Goal: Task Accomplishment & Management: Manage account settings

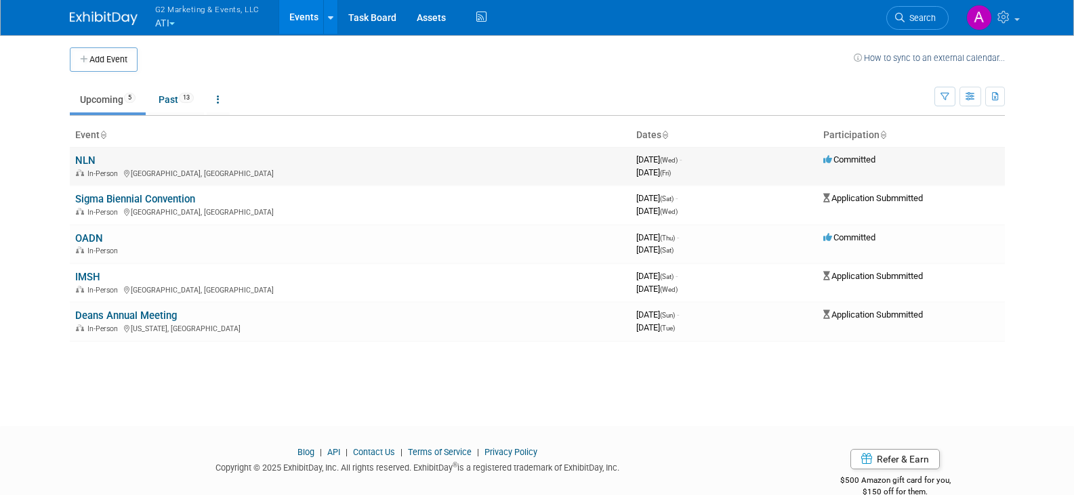
click at [79, 154] on link "NLN" at bounding box center [85, 160] width 20 height 12
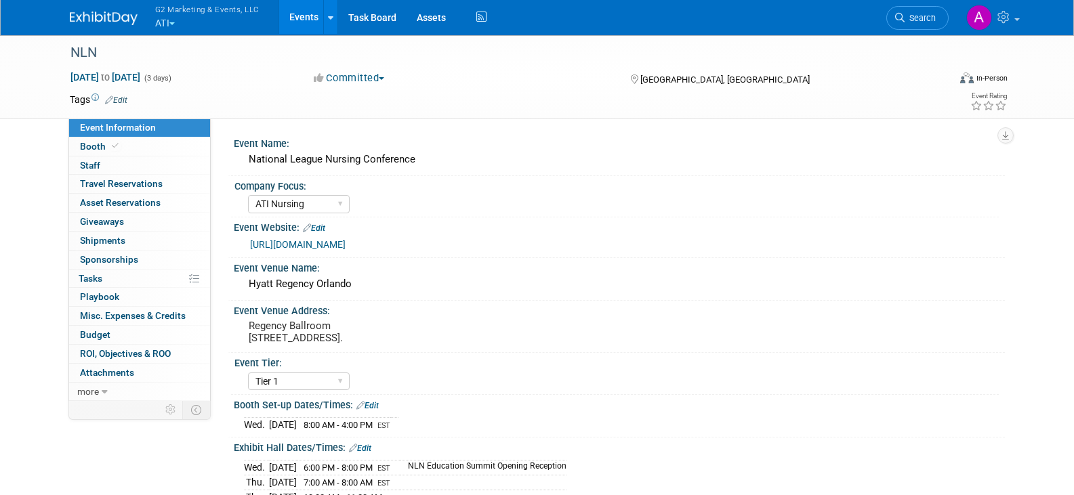
select select "ATI Nursing"
select select "Tier 1"
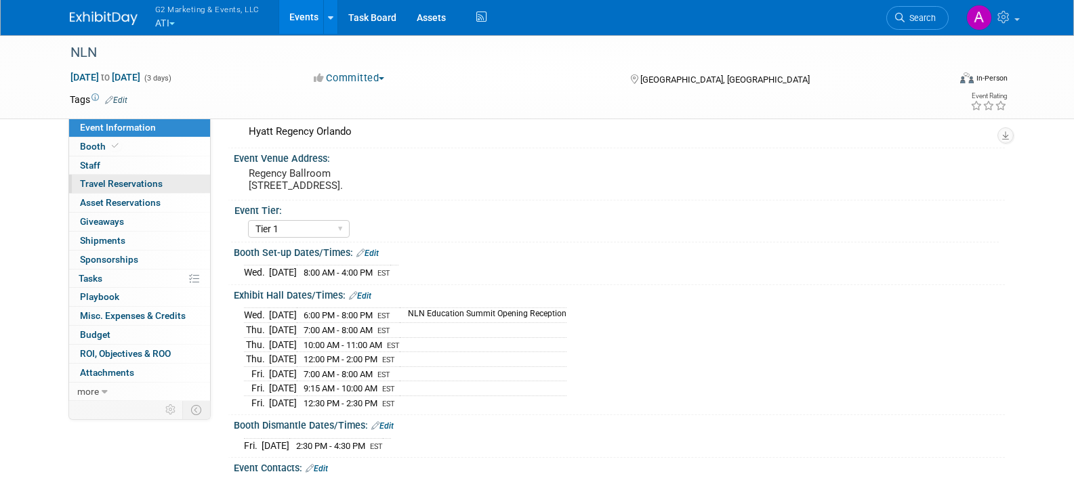
scroll to position [135, 0]
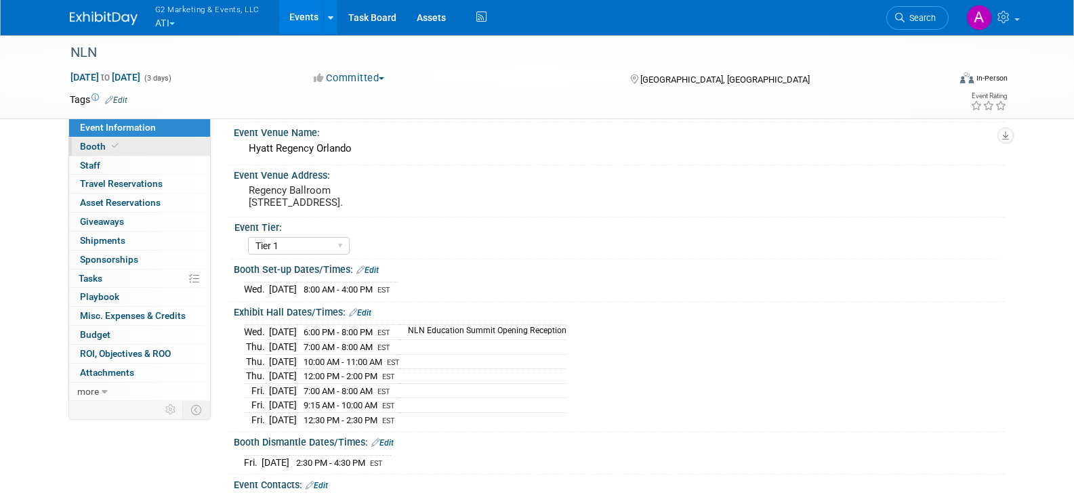
click at [91, 141] on span "Booth" at bounding box center [100, 146] width 41 height 11
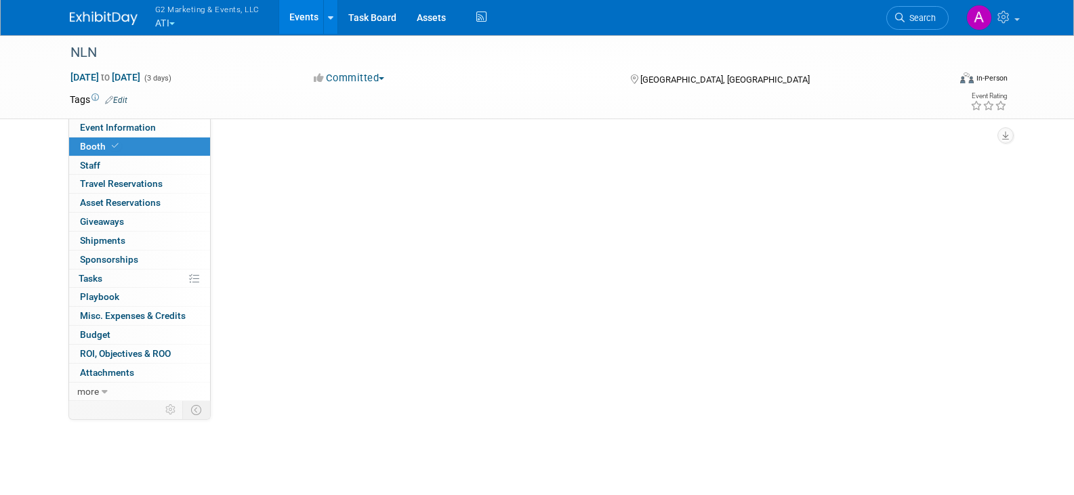
scroll to position [0, 0]
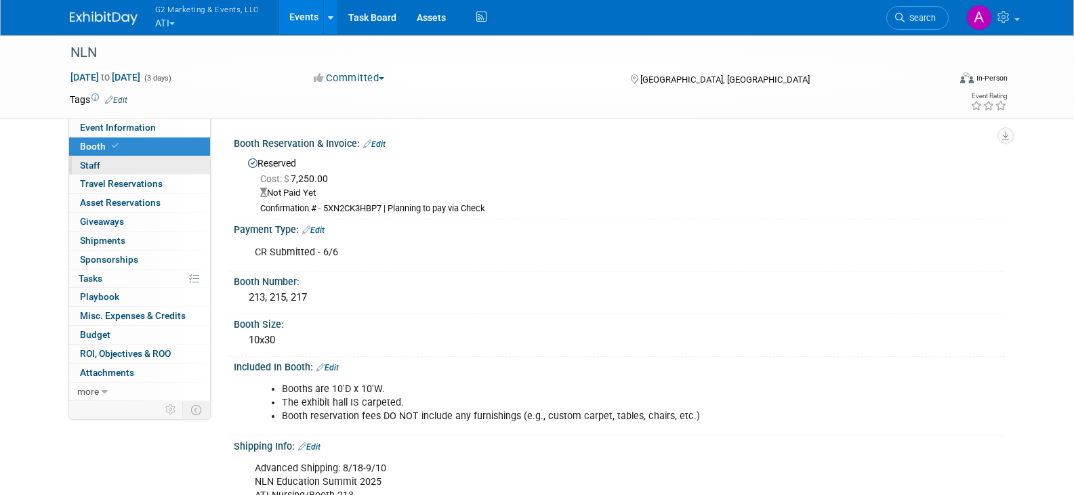
click at [85, 166] on span "Staff 0" at bounding box center [90, 165] width 20 height 11
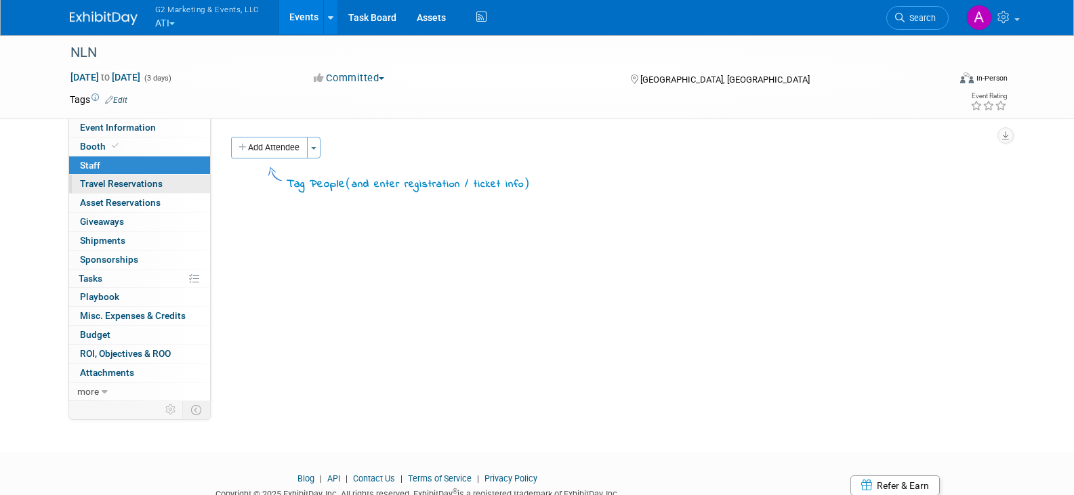
click at [89, 184] on span "Travel Reservations 0" at bounding box center [121, 183] width 83 height 11
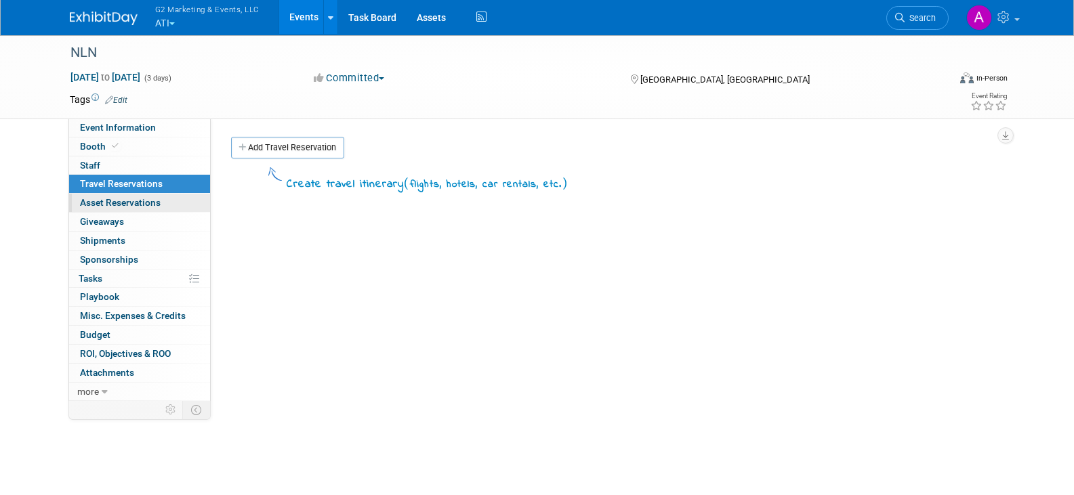
click at [97, 198] on span "Asset Reservations 0" at bounding box center [120, 202] width 81 height 11
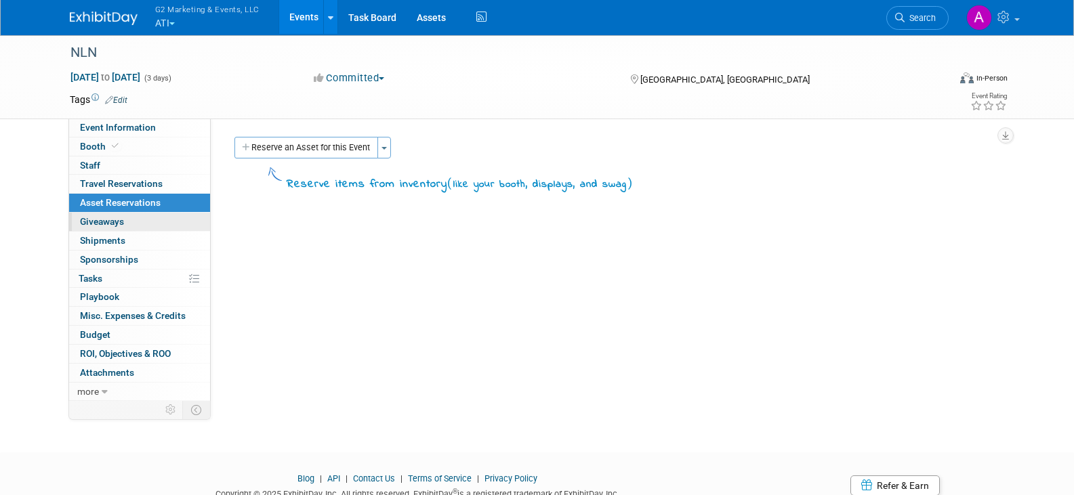
click at [93, 219] on span "Giveaways 0" at bounding box center [102, 221] width 44 height 11
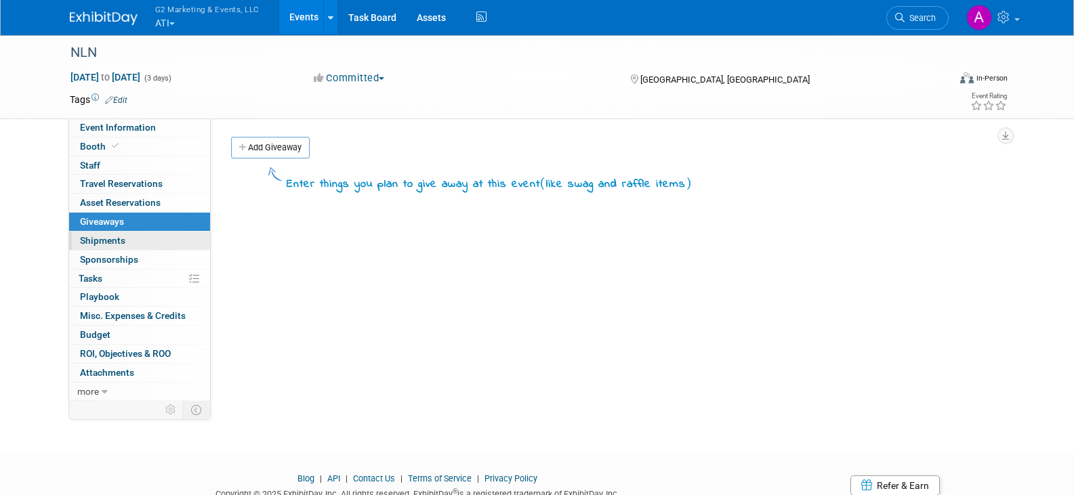
click at [96, 233] on link "0 Shipments 0" at bounding box center [139, 241] width 141 height 18
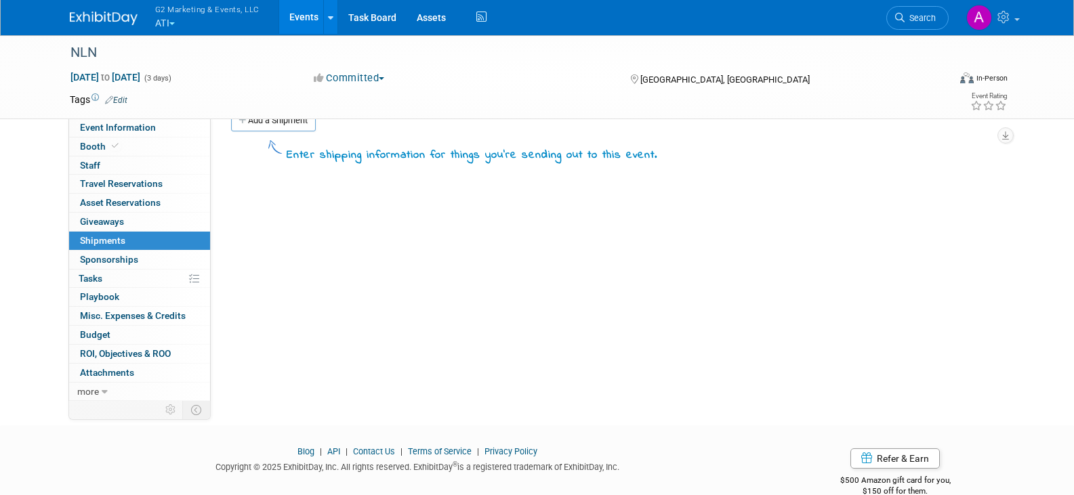
scroll to position [52, 0]
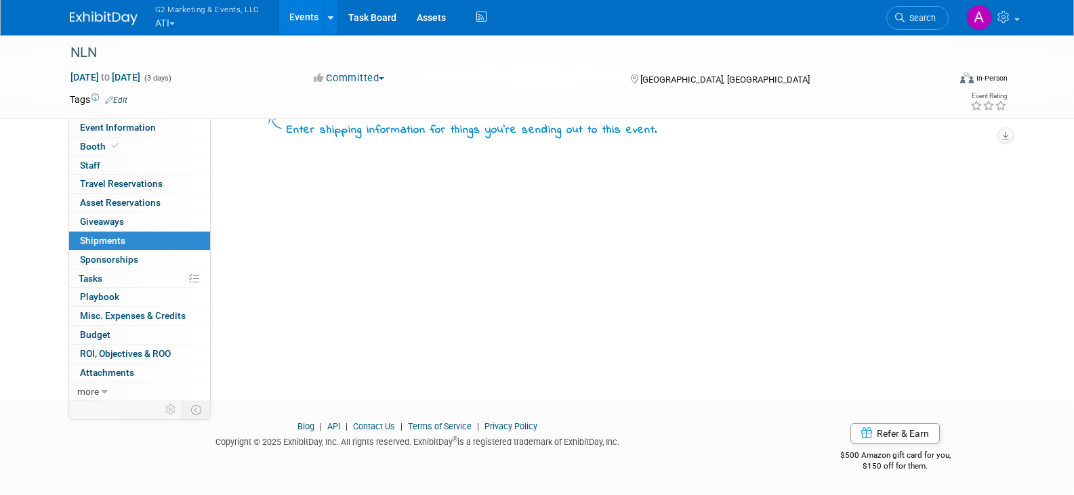
click at [108, 245] on span "Shipments 0" at bounding box center [102, 240] width 45 height 11
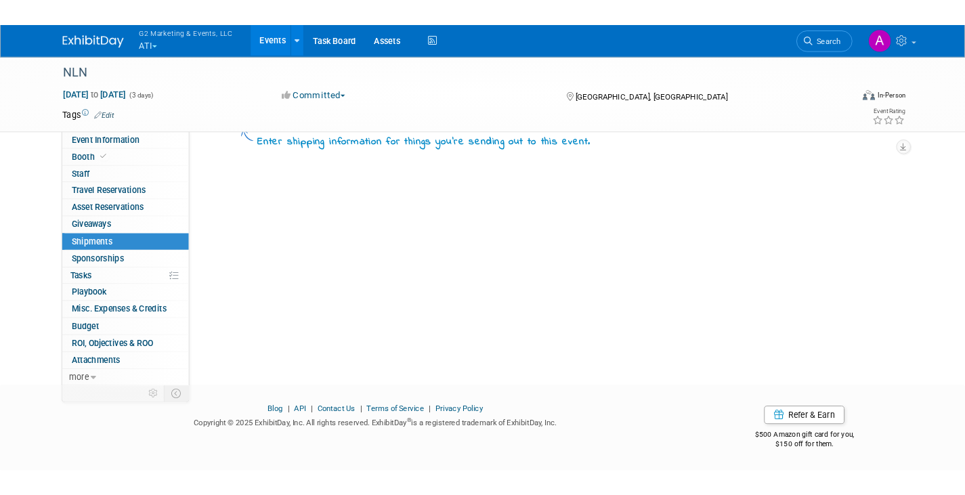
scroll to position [0, 0]
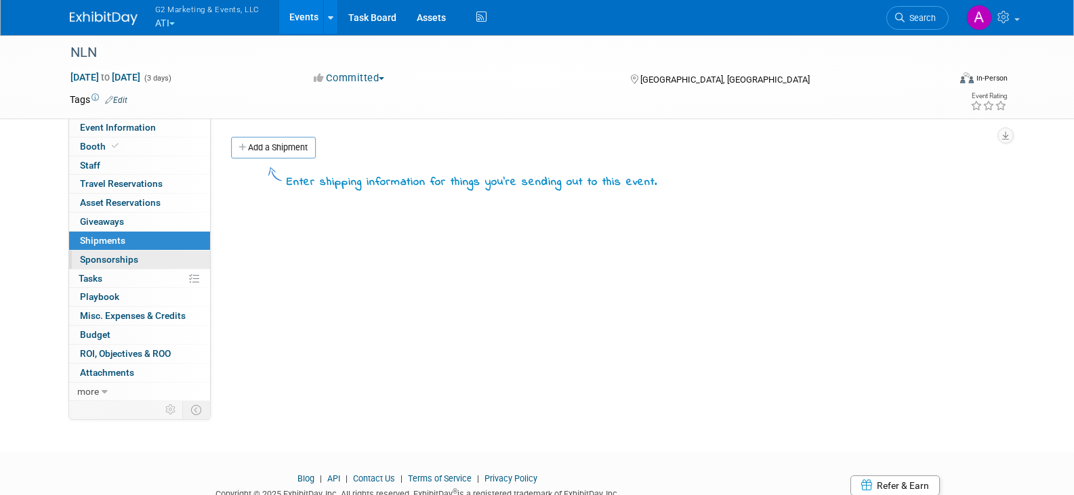
click at [107, 257] on span "Sponsorships 0" at bounding box center [109, 259] width 58 height 11
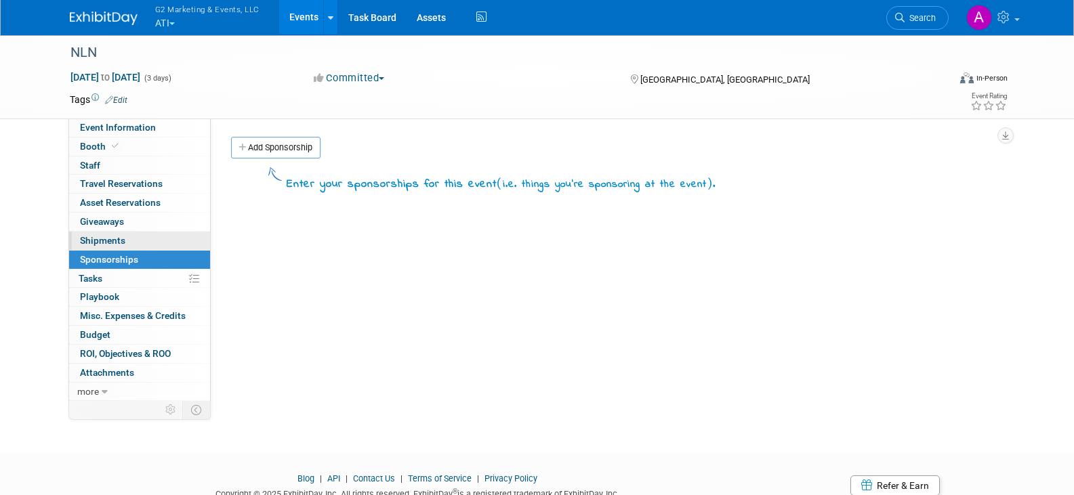
click at [117, 241] on span "Shipments 0" at bounding box center [102, 240] width 45 height 11
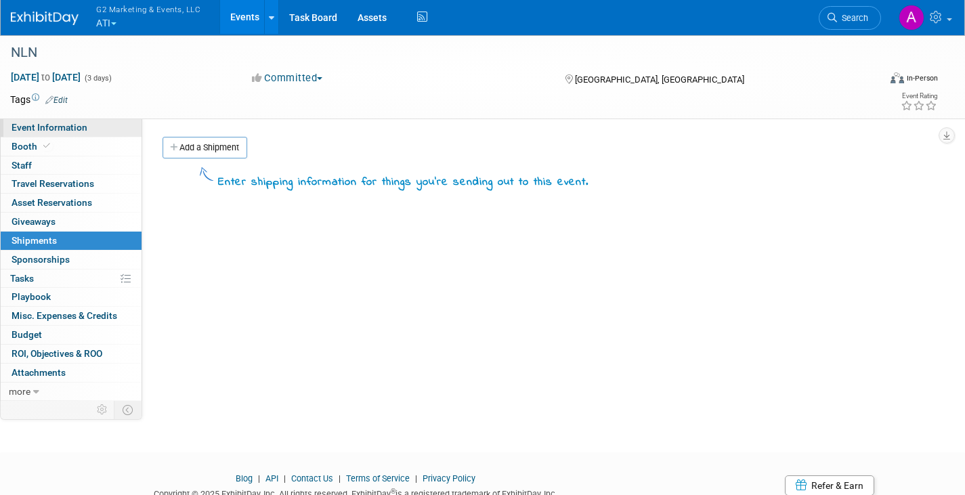
click at [60, 132] on span "Event Information" at bounding box center [50, 127] width 76 height 11
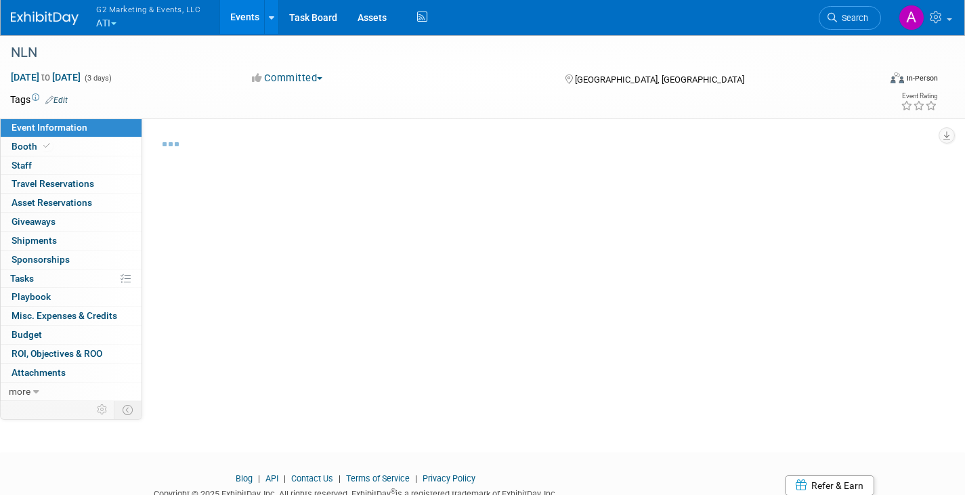
select select "ATI Nursing"
select select "Tier 1"
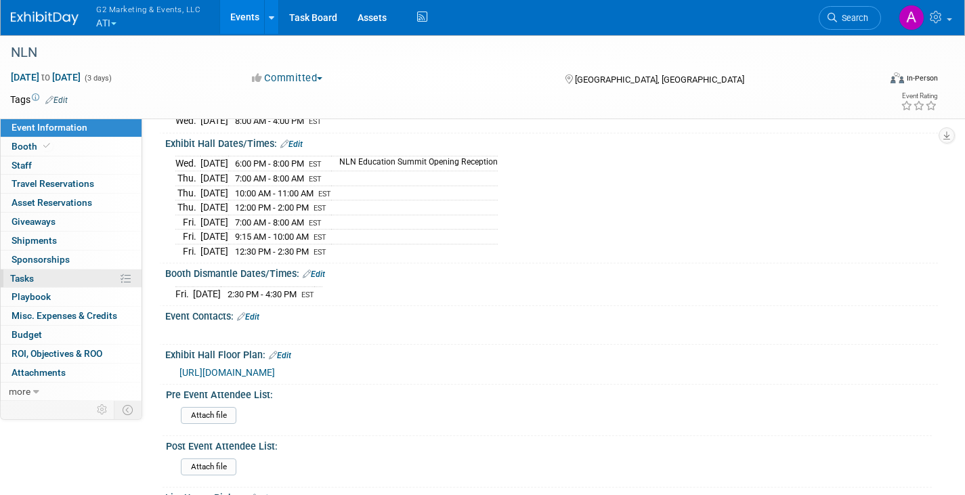
scroll to position [123, 0]
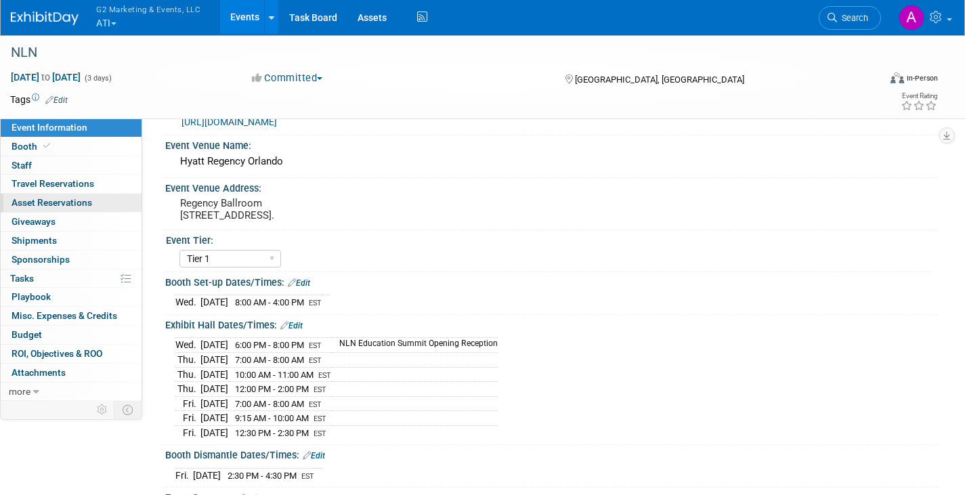
click at [43, 198] on span "Asset Reservations 0" at bounding box center [52, 202] width 81 height 11
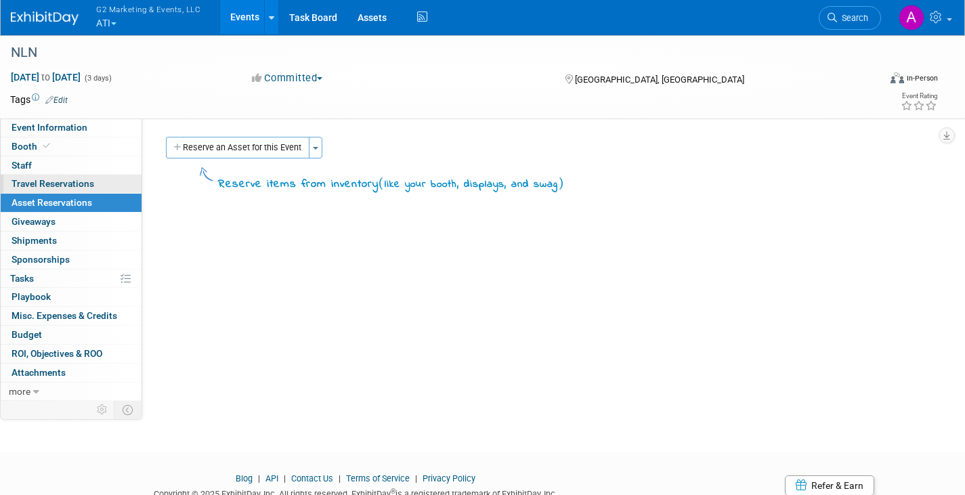
click at [48, 181] on span "Travel Reservations 0" at bounding box center [53, 183] width 83 height 11
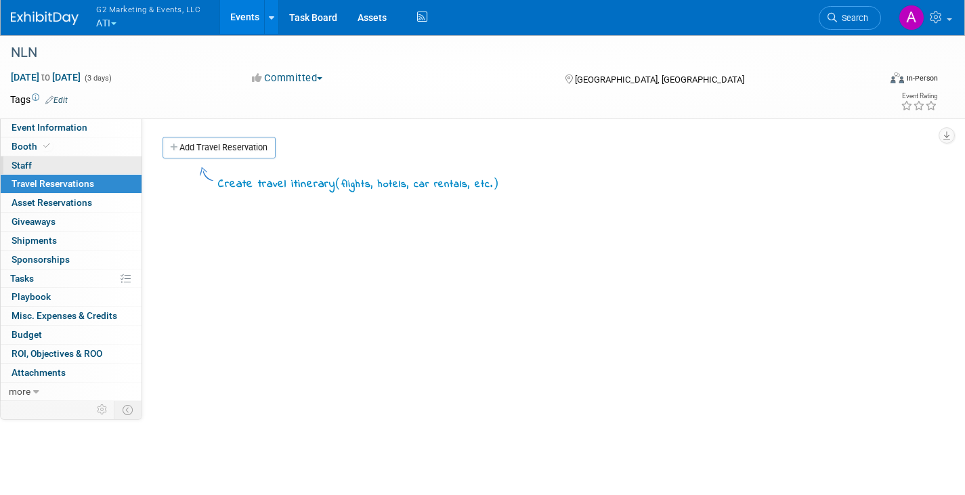
click at [35, 166] on link "0 Staff 0" at bounding box center [71, 165] width 141 height 18
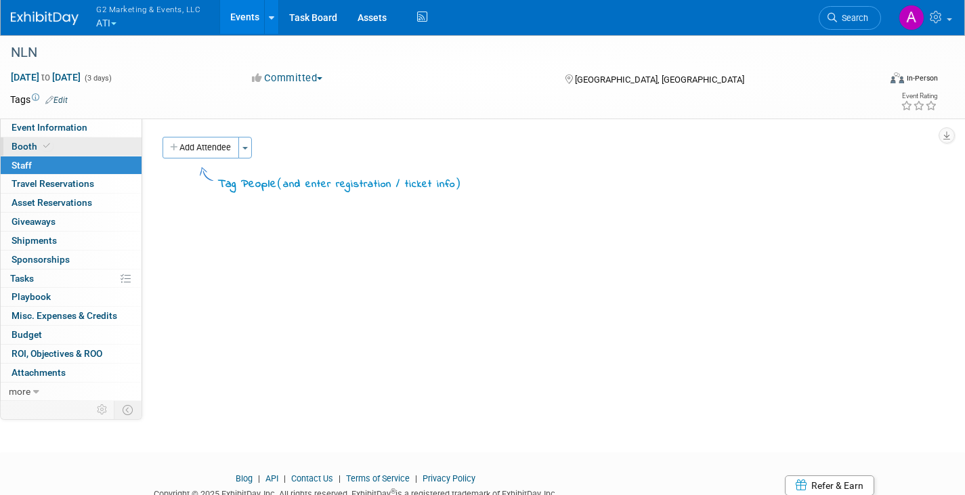
click at [37, 147] on span "Booth" at bounding box center [32, 146] width 41 height 11
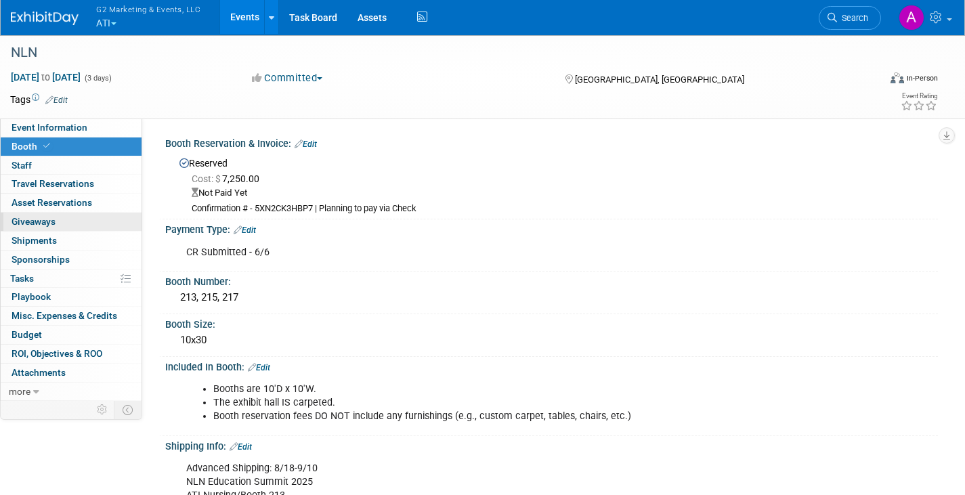
click at [49, 223] on span "Giveaways 0" at bounding box center [34, 221] width 44 height 11
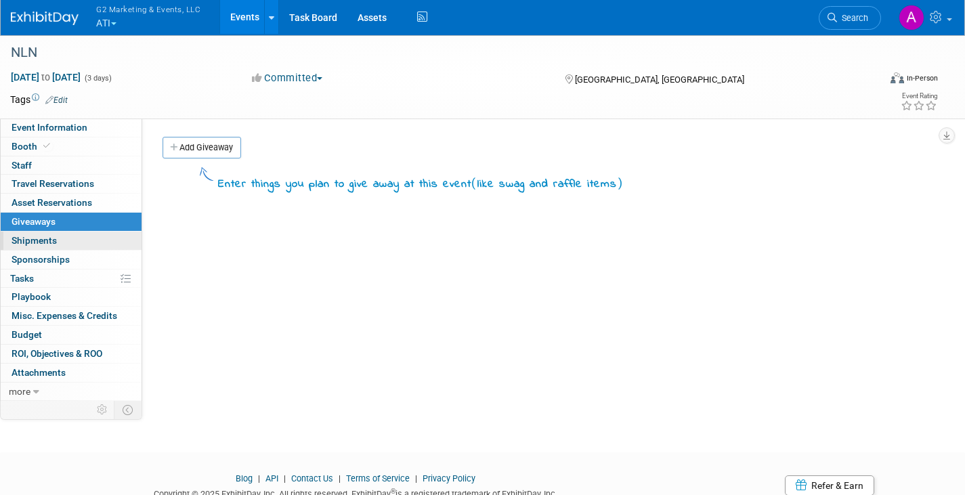
click at [47, 241] on span "Shipments 0" at bounding box center [34, 240] width 45 height 11
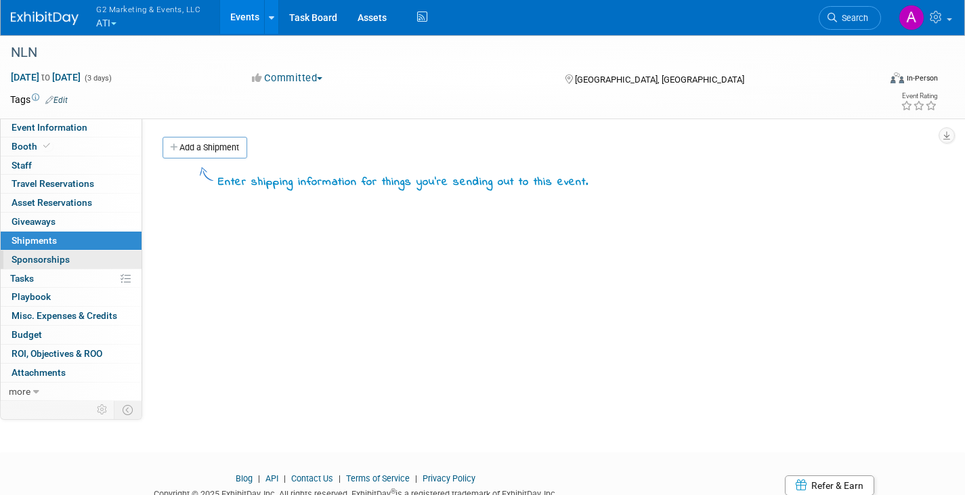
click at [45, 259] on span "Sponsorships 0" at bounding box center [41, 259] width 58 height 11
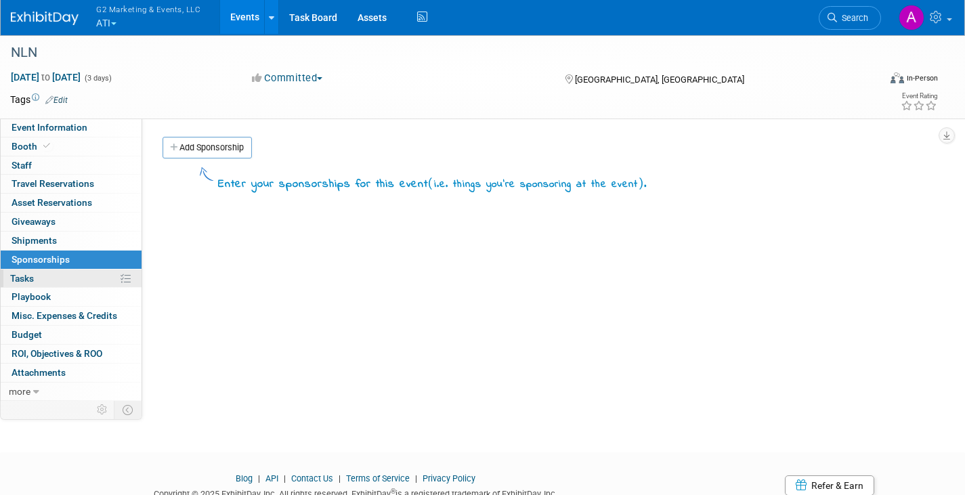
click at [49, 273] on link "0% Tasks 0%" at bounding box center [71, 279] width 141 height 18
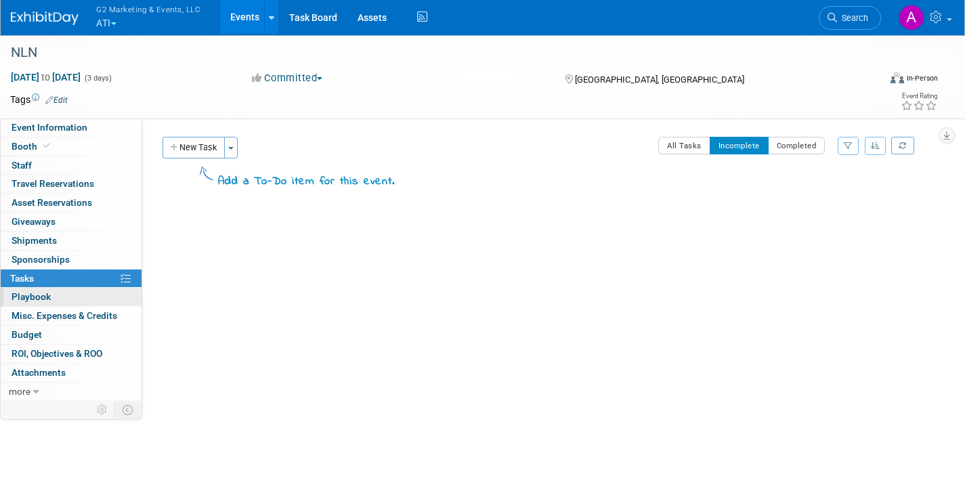
click at [46, 293] on span "Playbook 0" at bounding box center [31, 296] width 39 height 11
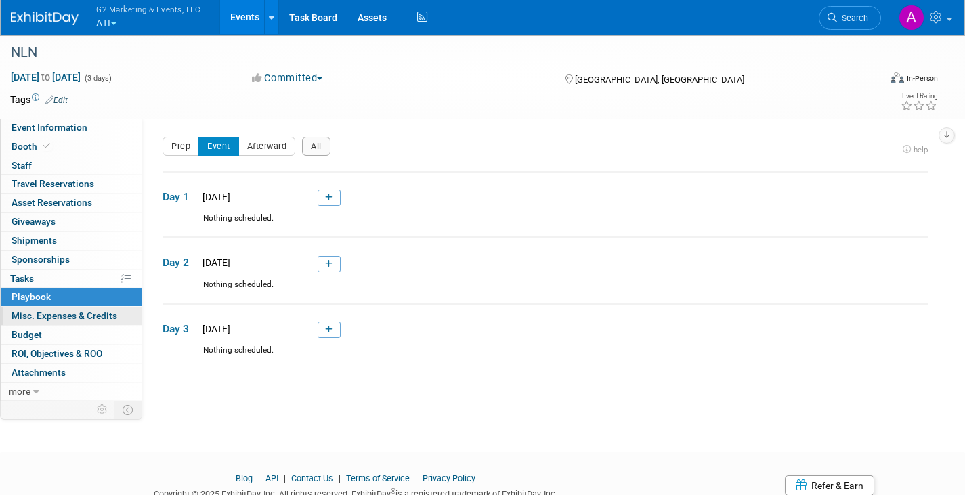
click at [54, 314] on span "Misc. Expenses & Credits 0" at bounding box center [65, 315] width 106 height 11
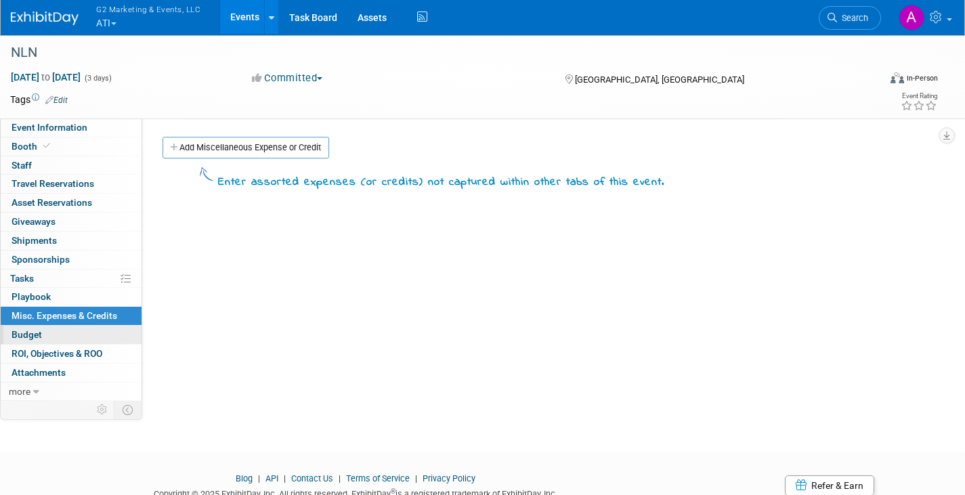
drag, startPoint x: 48, startPoint y: 332, endPoint x: 58, endPoint y: 343, distance: 14.9
click at [48, 333] on link "Budget" at bounding box center [71, 335] width 141 height 18
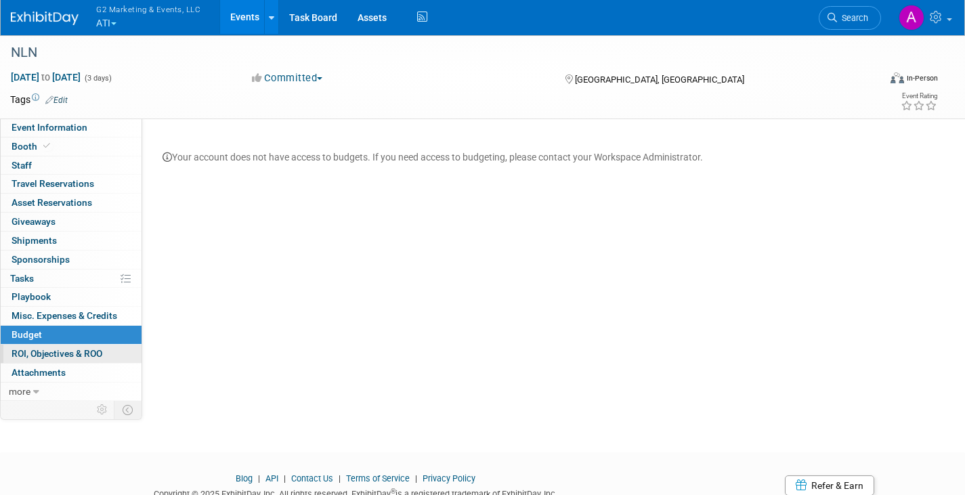
click at [62, 353] on span "ROI, Objectives & ROO 0" at bounding box center [57, 353] width 91 height 11
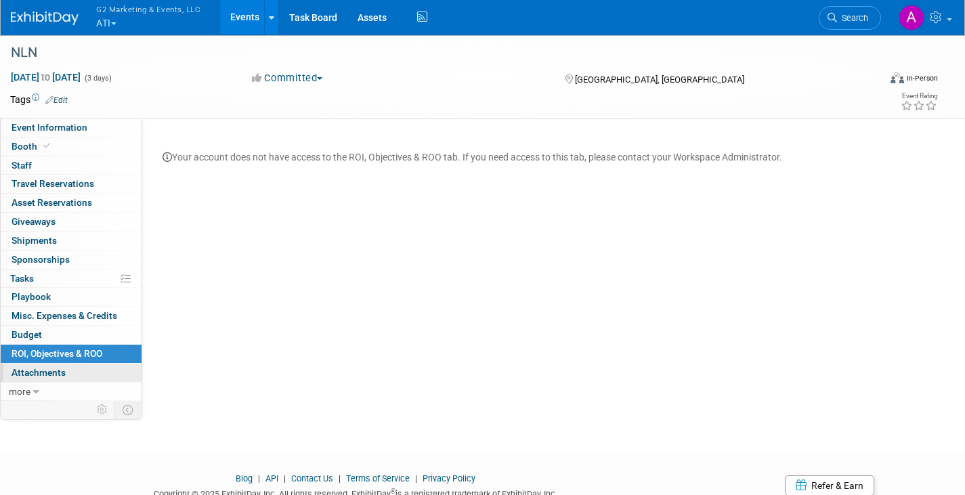
click at [62, 369] on span "Attachments 0" at bounding box center [39, 372] width 54 height 11
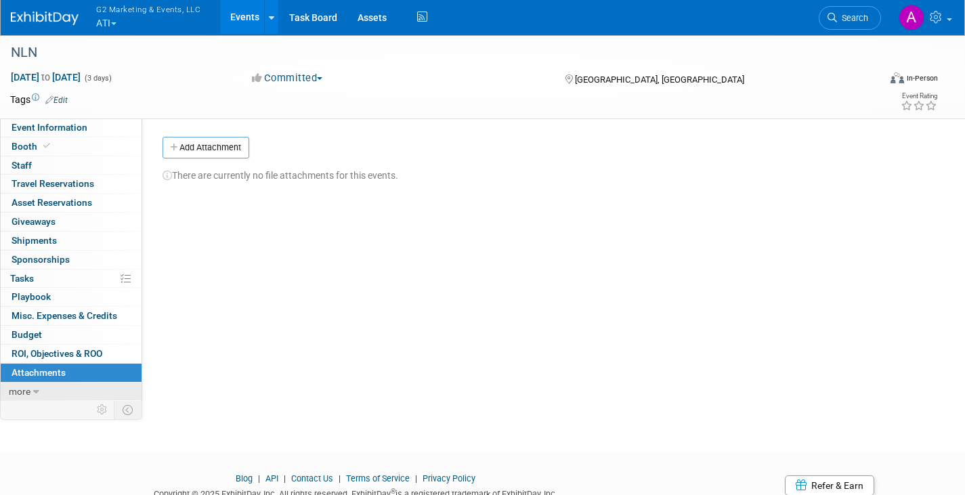
click at [41, 390] on link "more" at bounding box center [71, 392] width 141 height 18
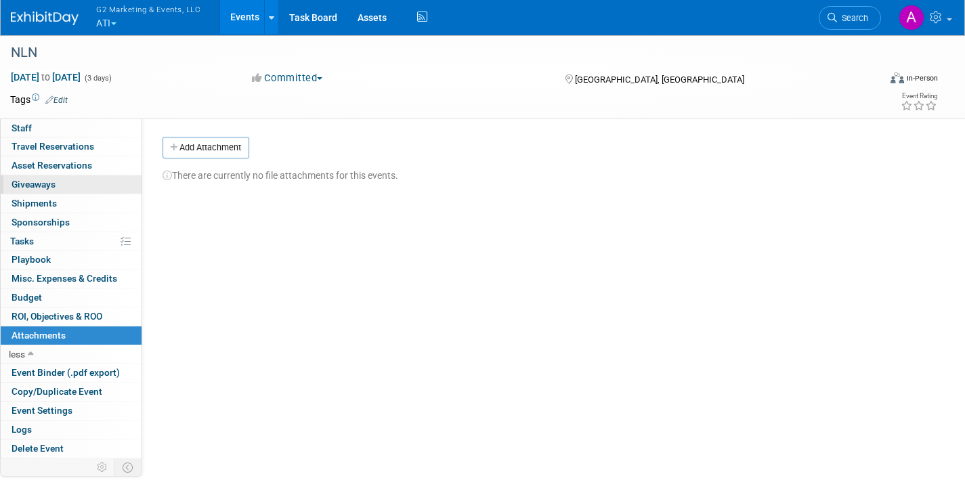
click at [44, 186] on span "Giveaways 0" at bounding box center [34, 184] width 44 height 11
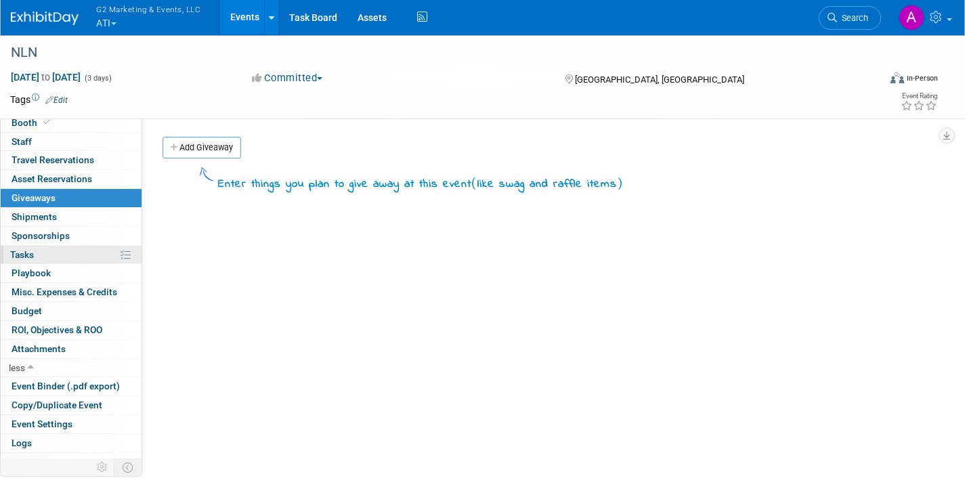
scroll to position [0, 0]
